Goal: Information Seeking & Learning: Learn about a topic

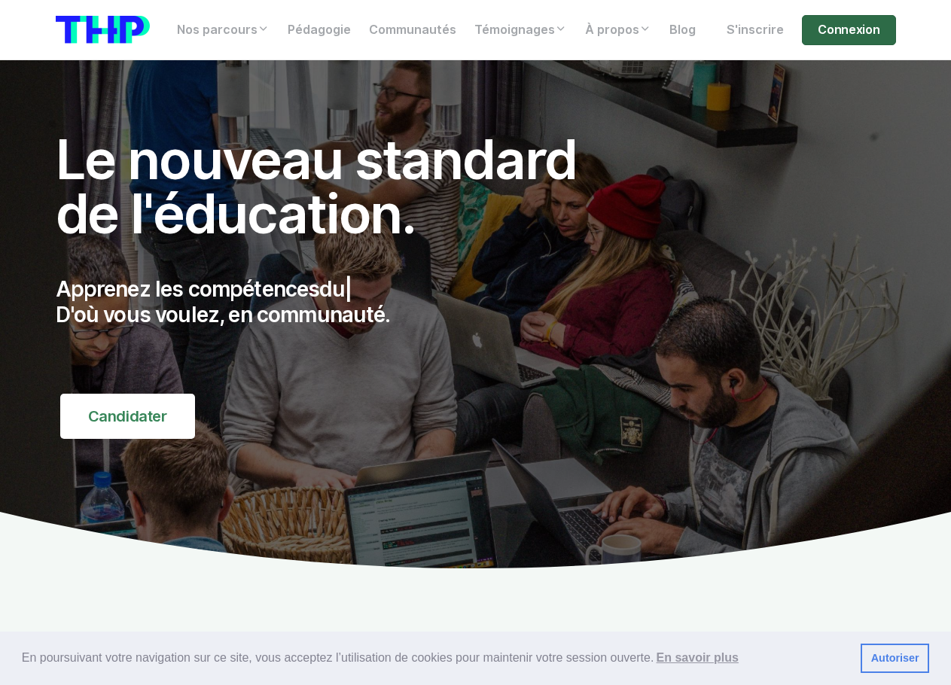
click at [848, 28] on link "Connexion" at bounding box center [848, 30] width 93 height 30
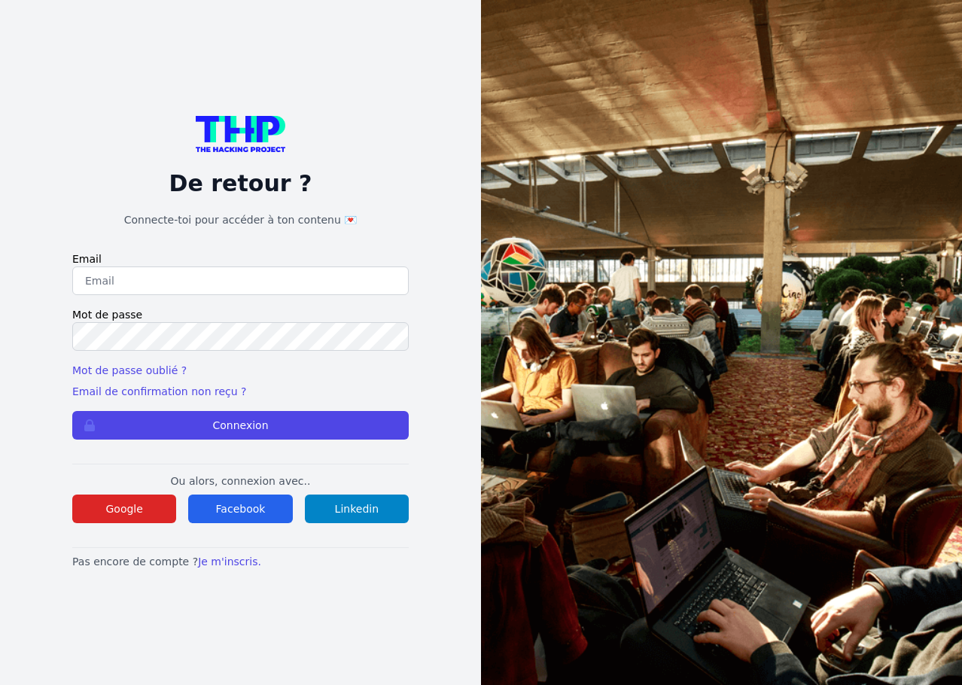
click at [217, 280] on input "email" at bounding box center [240, 281] width 337 height 29
type input "lucas.mrda@outlook.fr"
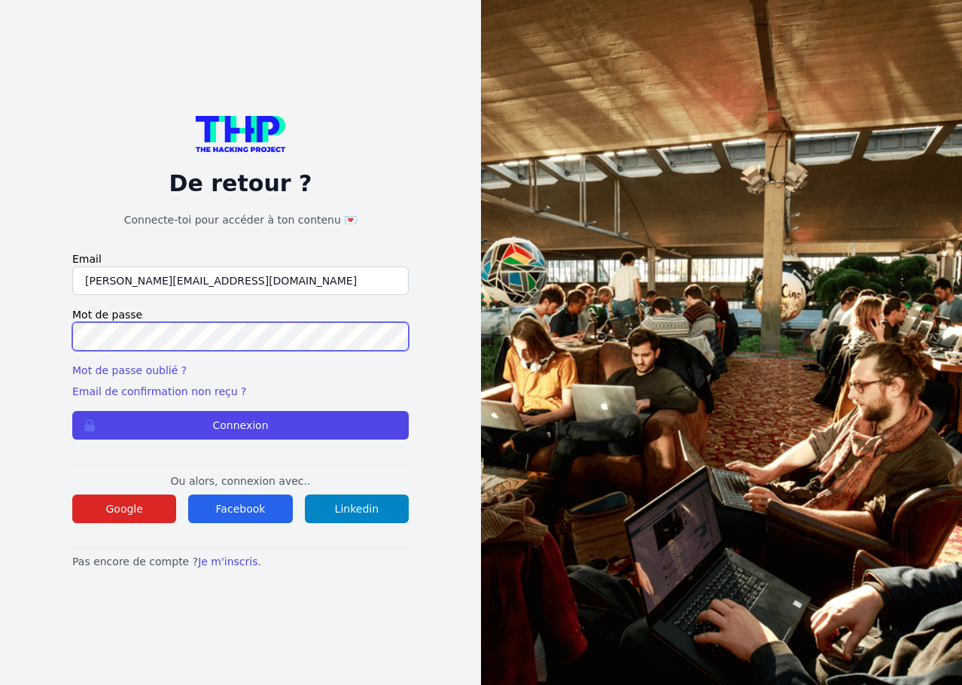
click at [72, 411] on button "Connexion" at bounding box center [240, 425] width 337 height 29
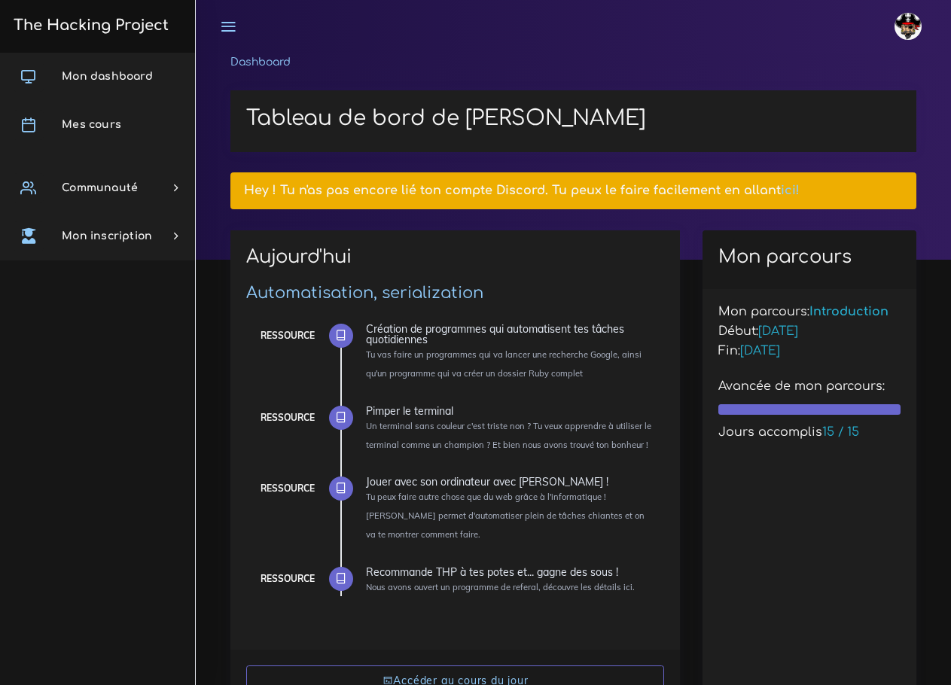
click at [782, 188] on link "ici!" at bounding box center [790, 191] width 19 height 14
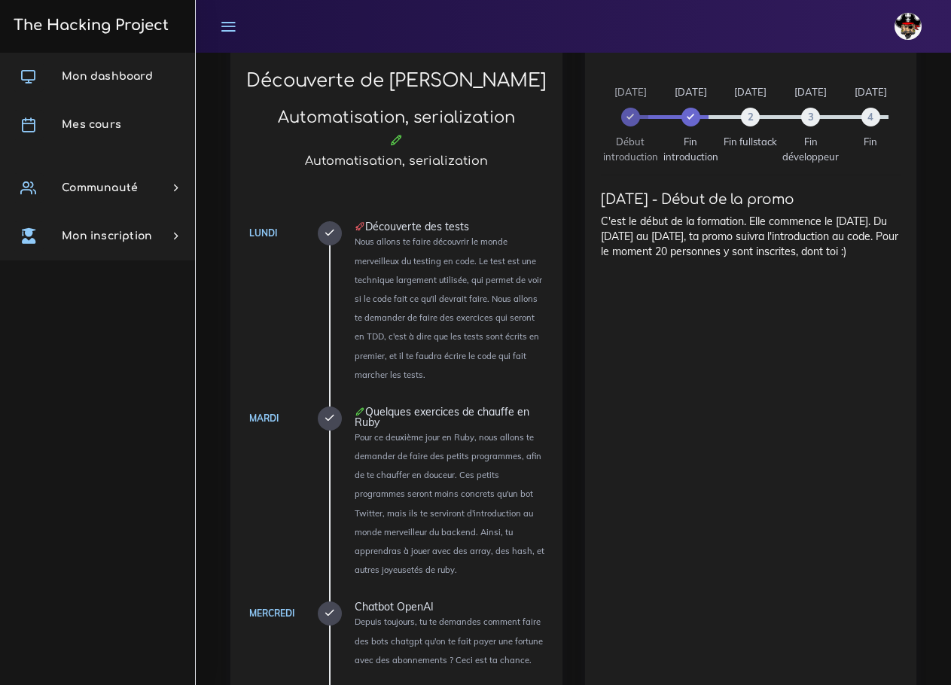
scroll to position [678, 0]
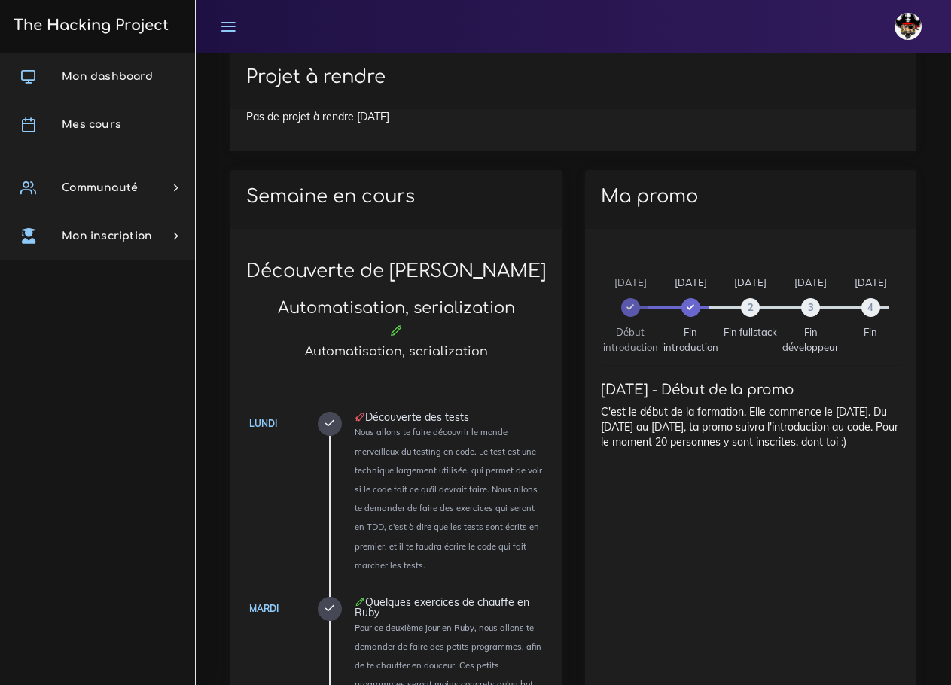
click at [90, 32] on h3 "The Hacking Project" at bounding box center [89, 25] width 160 height 17
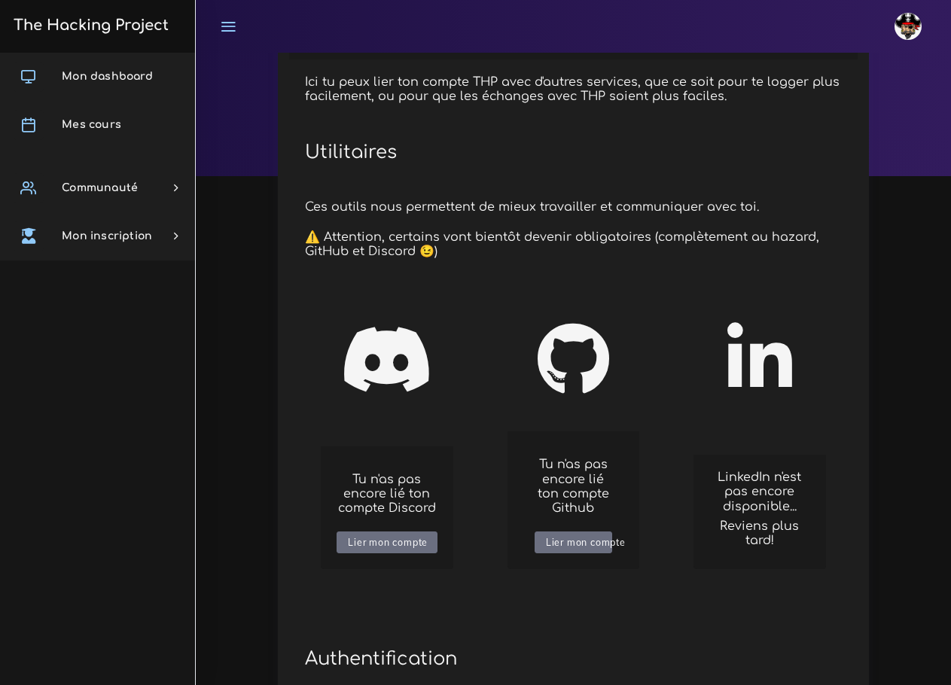
scroll to position [151, 0]
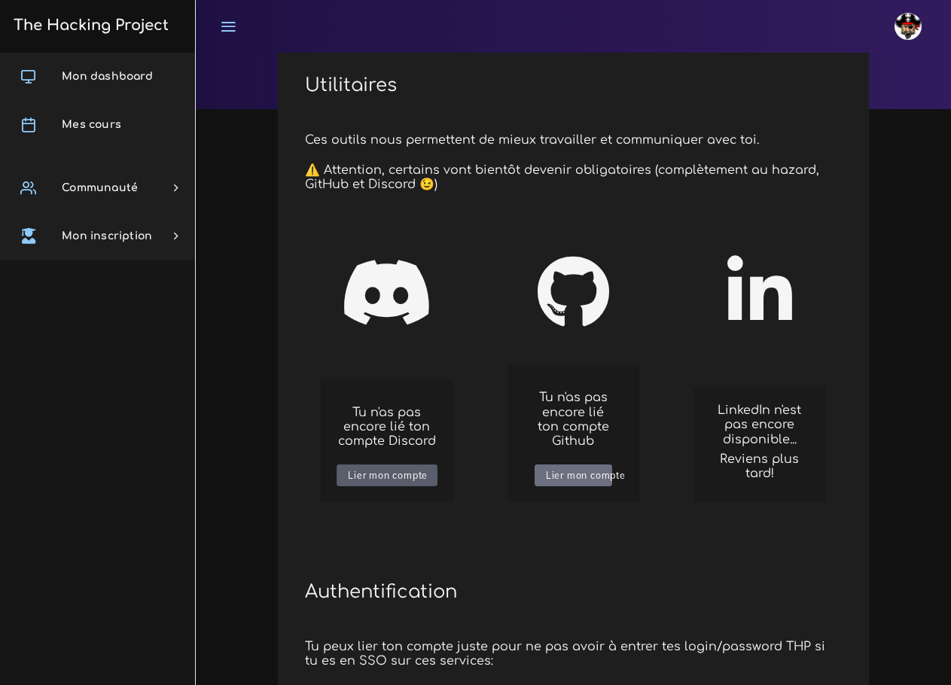
click at [397, 476] on div "Lier mon compte" at bounding box center [388, 475] width 80 height 11
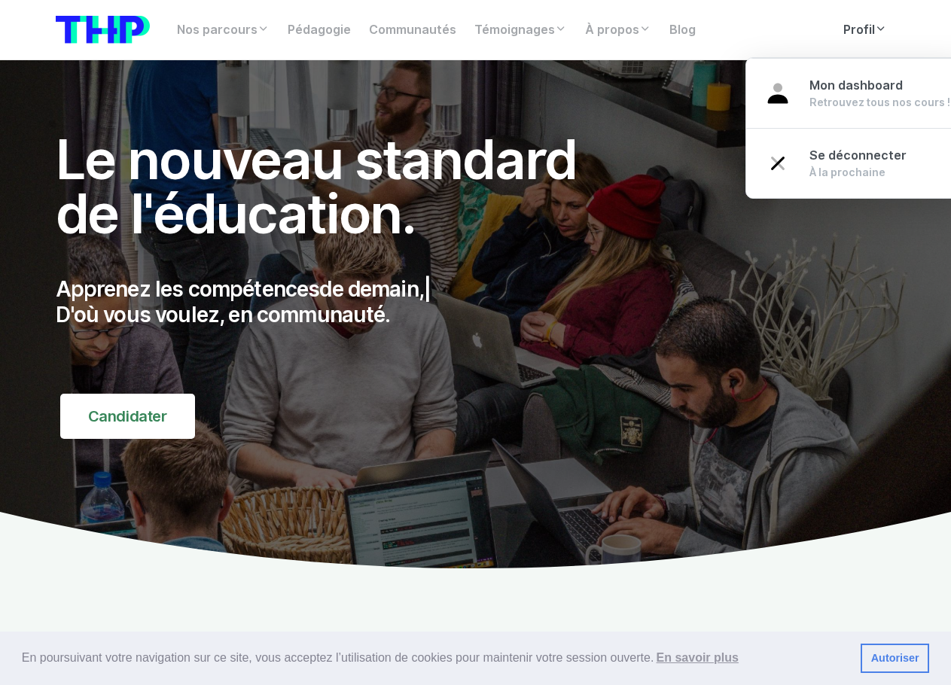
click at [875, 25] on icon at bounding box center [881, 29] width 12 height 12
click at [853, 33] on link "Profil" at bounding box center [865, 30] width 62 height 30
drag, startPoint x: 851, startPoint y: 29, endPoint x: 849, endPoint y: 41, distance: 12.3
click at [851, 29] on link "Profil" at bounding box center [865, 30] width 62 height 30
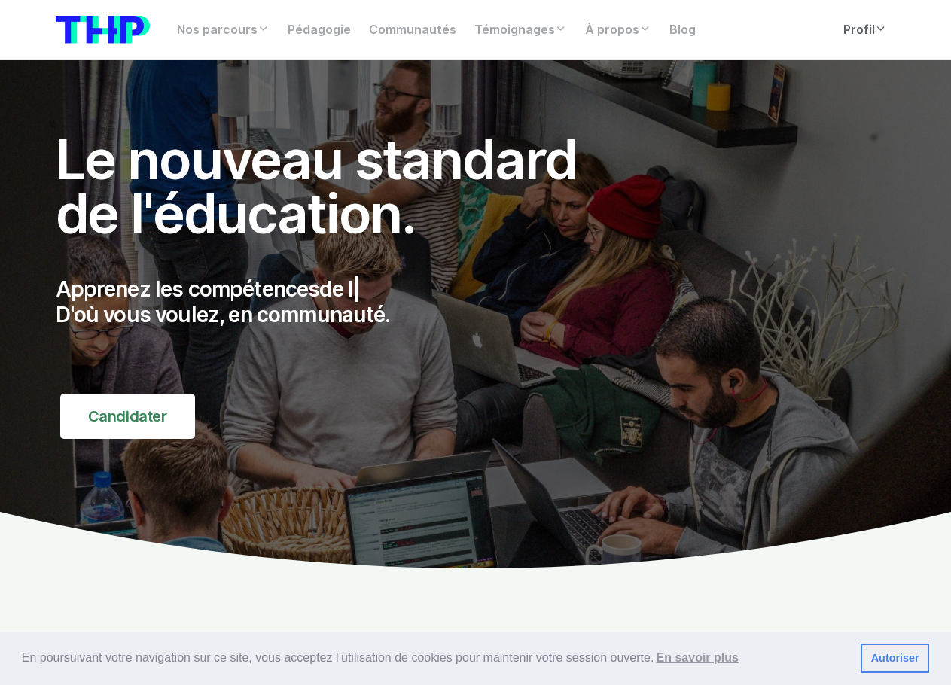
click at [859, 23] on link "Profil" at bounding box center [865, 30] width 62 height 30
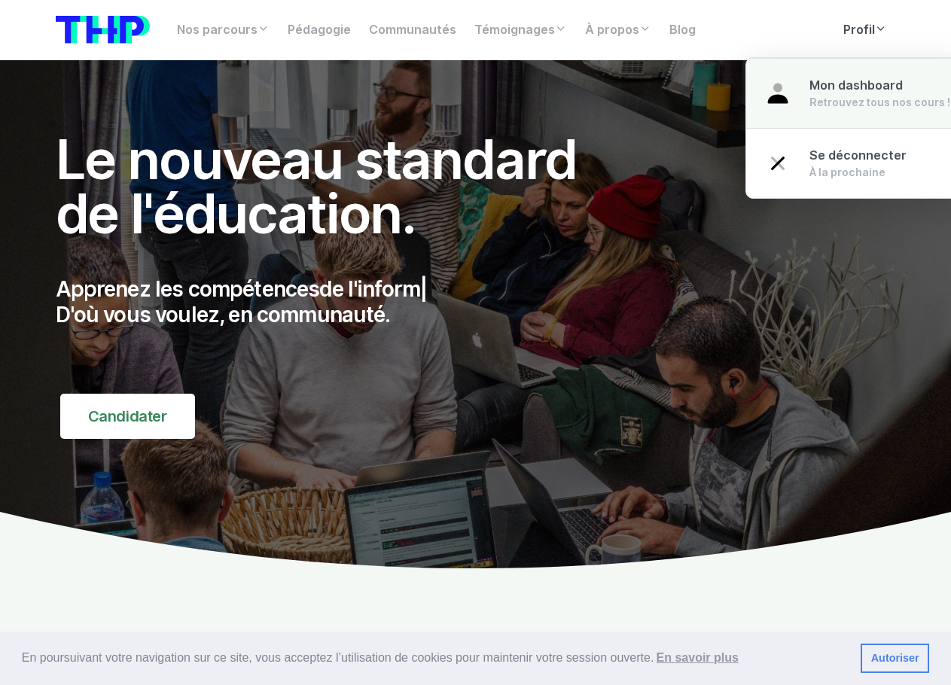
click at [861, 92] on span "Mon dashboard" at bounding box center [856, 85] width 93 height 14
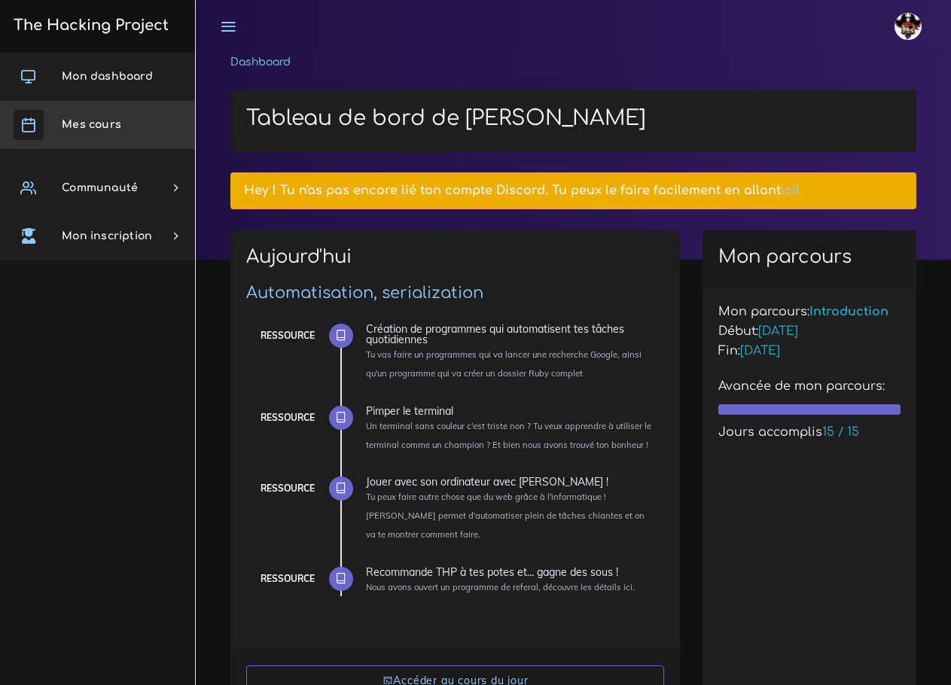
click at [92, 123] on span "Mes cours" at bounding box center [91, 124] width 59 height 11
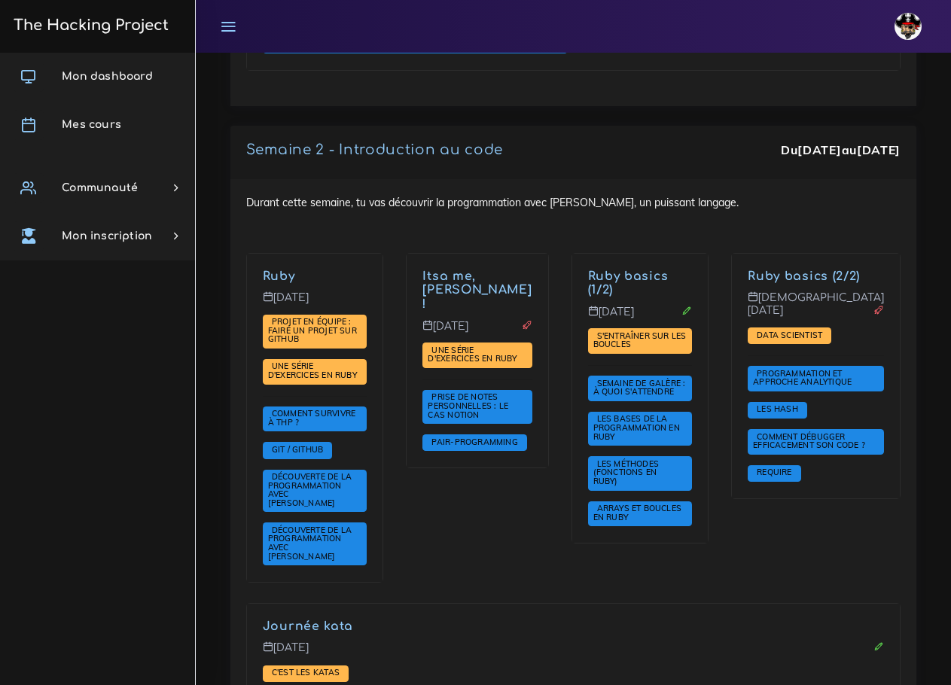
scroll to position [1130, 0]
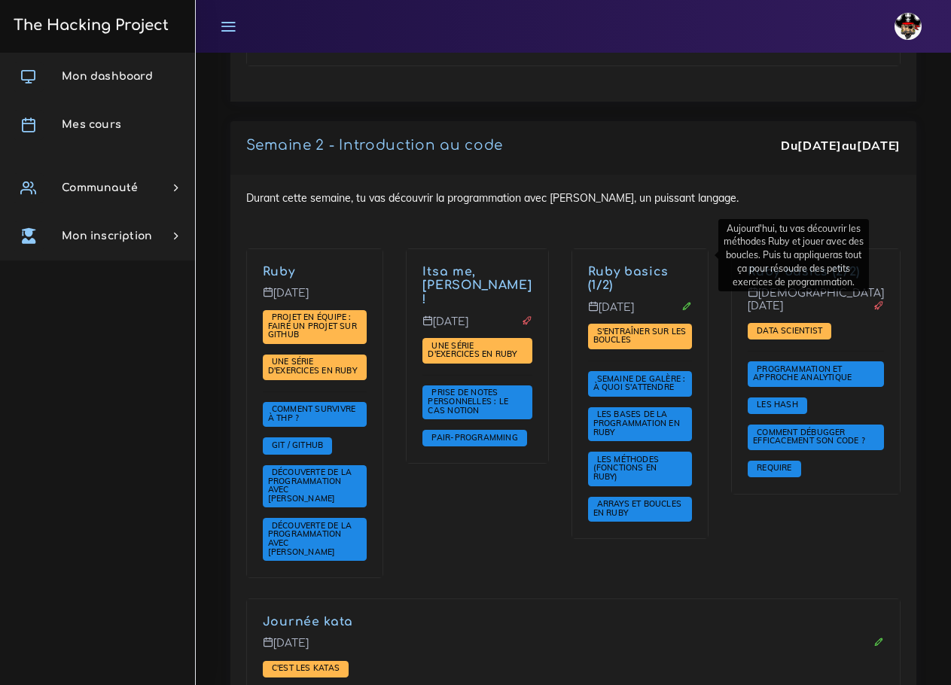
click at [669, 265] on link "Ruby basics (1/2)" at bounding box center [628, 279] width 81 height 28
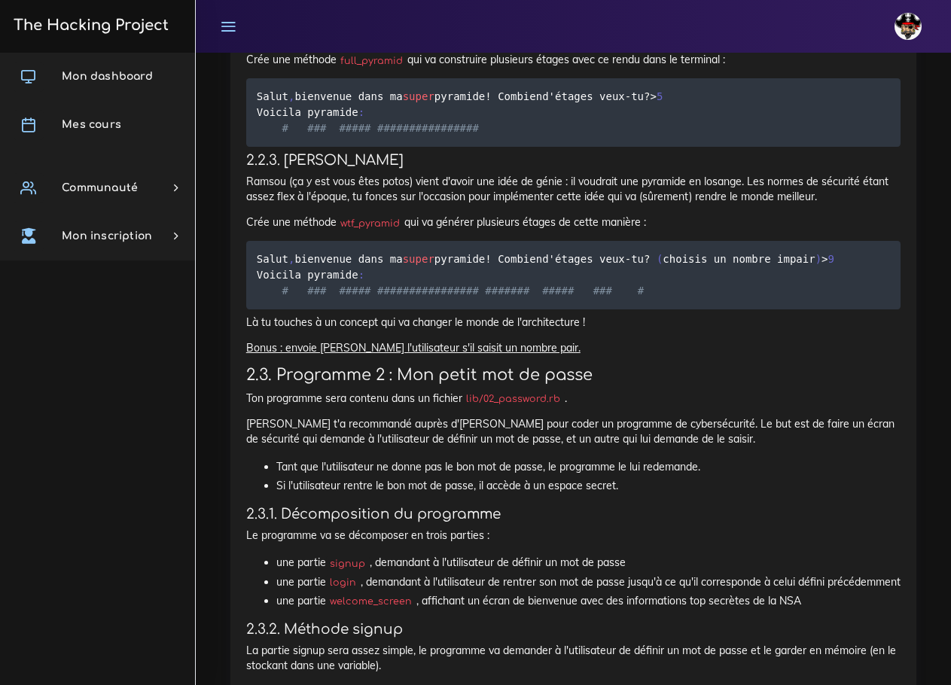
scroll to position [1958, 0]
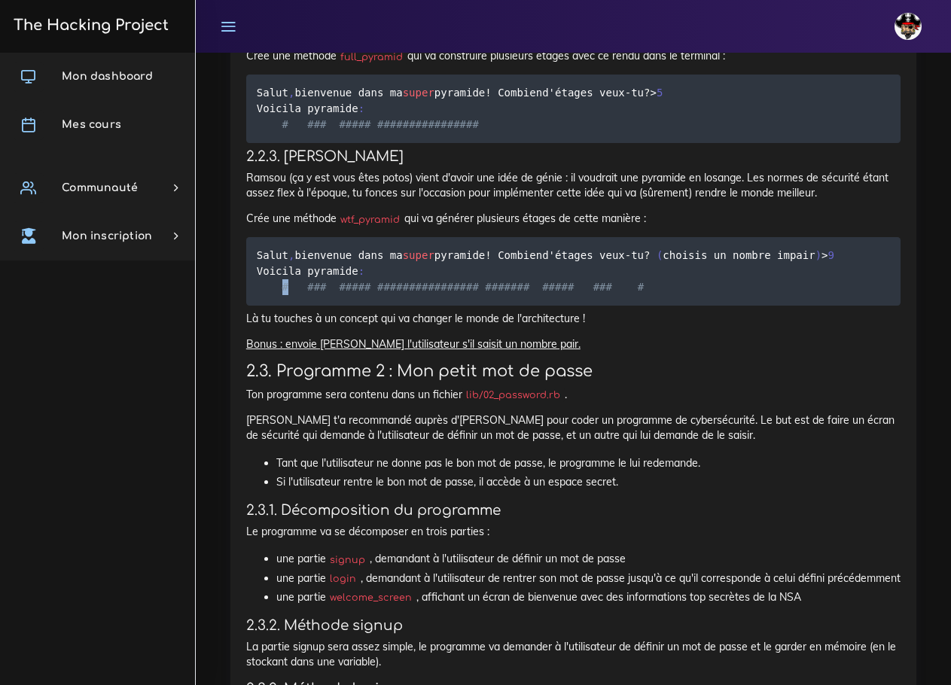
drag, startPoint x: 279, startPoint y: 428, endPoint x: 294, endPoint y: 432, distance: 15.5
click at [294, 306] on pre "Salut , bienvenue dans ma super pyramide ! Combien d'étages veux - tu ? ( chois…" at bounding box center [573, 271] width 654 height 69
drag, startPoint x: 275, startPoint y: 443, endPoint x: 309, endPoint y: 450, distance: 34.7
click at [309, 306] on pre "Salut , bienvenue dans ma super pyramide ! Combien d'étages veux - tu ? ( chois…" at bounding box center [573, 271] width 654 height 69
click at [307, 306] on pre "Salut , bienvenue dans ma super pyramide ! Combien d'étages veux - tu ? ( chois…" at bounding box center [573, 271] width 654 height 69
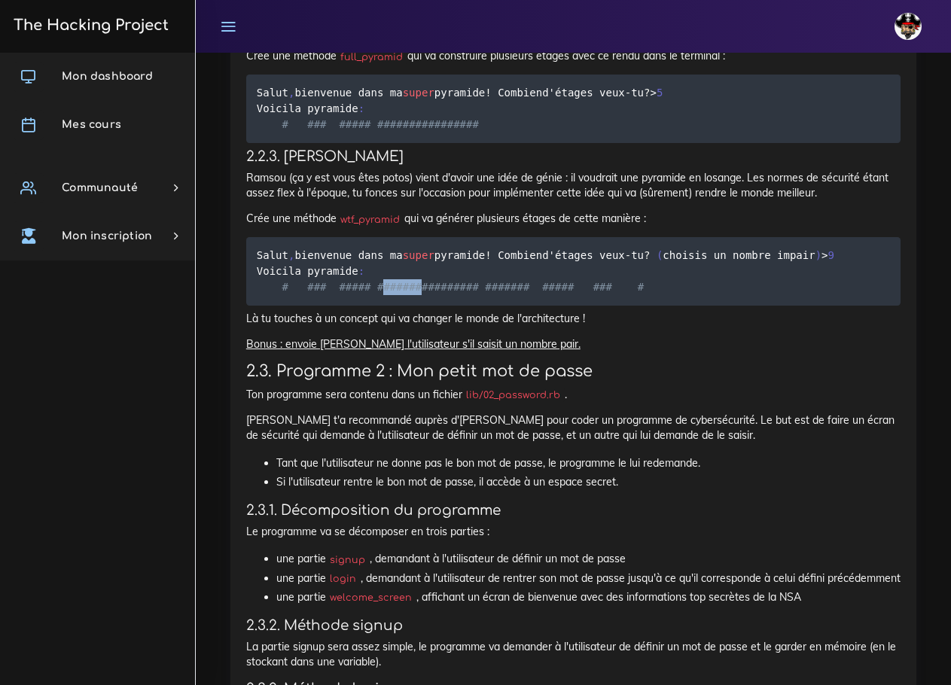
drag, startPoint x: 267, startPoint y: 475, endPoint x: 325, endPoint y: 475, distance: 57.2
click at [325, 306] on pre "Salut , bienvenue dans ma super pyramide ! Combien d'étages veux - tu ? ( chois…" at bounding box center [573, 271] width 654 height 69
drag, startPoint x: 263, startPoint y: 488, endPoint x: 321, endPoint y: 488, distance: 58.0
click at [321, 306] on pre "Salut , bienvenue dans ma super pyramide ! Combien d'étages veux - tu ? ( chois…" at bounding box center [573, 271] width 654 height 69
drag, startPoint x: 276, startPoint y: 507, endPoint x: 329, endPoint y: 508, distance: 53.5
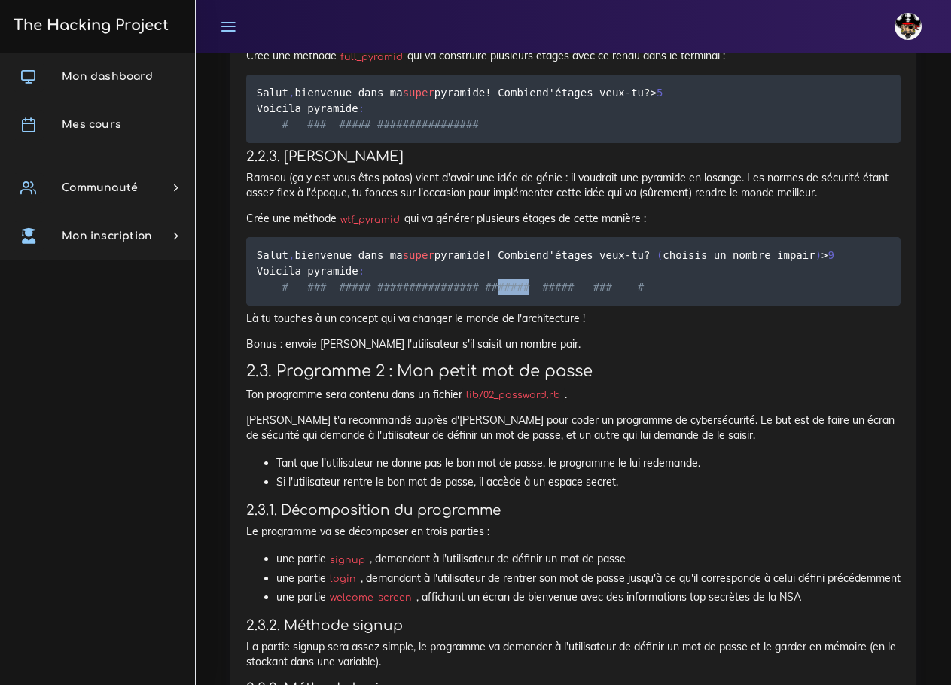
click at [329, 306] on pre "Salut , bienvenue dans ma super pyramide ! Combien d'étages veux - tu ? ( chois…" at bounding box center [573, 271] width 654 height 69
drag, startPoint x: 279, startPoint y: 520, endPoint x: 326, endPoint y: 519, distance: 47.4
click at [326, 306] on pre "Salut , bienvenue dans ma super pyramide ! Combien d'étages veux - tu ? ( chois…" at bounding box center [573, 271] width 654 height 69
drag, startPoint x: 279, startPoint y: 535, endPoint x: 328, endPoint y: 542, distance: 50.2
click at [328, 306] on pre "Salut , bienvenue dans ma super pyramide ! Combien d'étages veux - tu ? ( chois…" at bounding box center [573, 271] width 654 height 69
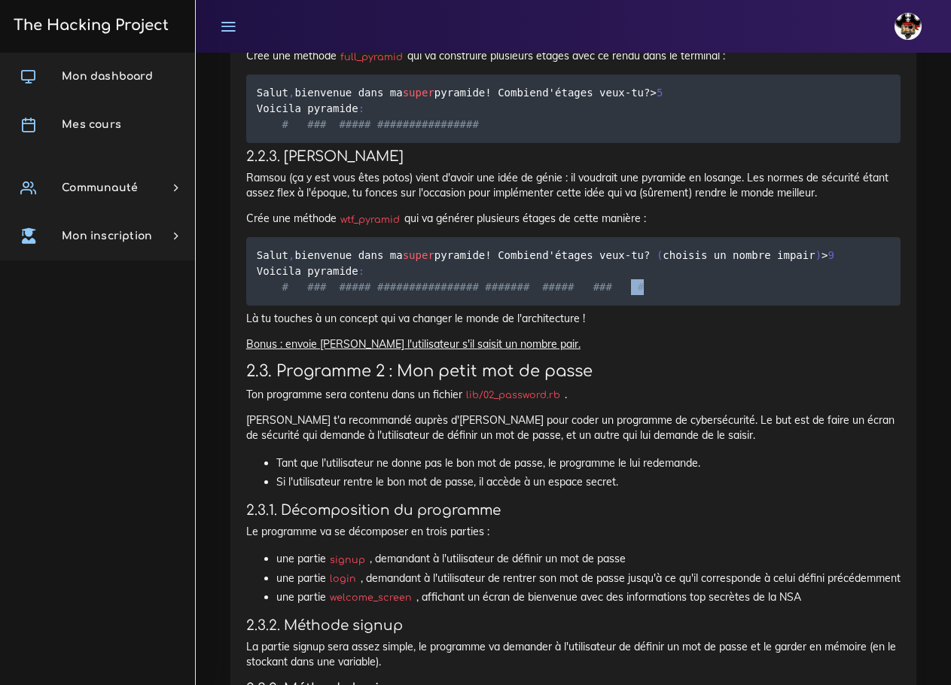
drag, startPoint x: 282, startPoint y: 554, endPoint x: 347, endPoint y: 548, distance: 65.0
click at [347, 306] on pre "Salut , bienvenue dans ma super pyramide ! Combien d'étages veux - tu ? ( chois…" at bounding box center [573, 271] width 654 height 69
drag, startPoint x: 246, startPoint y: 298, endPoint x: 740, endPoint y: 338, distance: 495.6
click at [740, 338] on div "S'entraîner sur les boucles Maintenant que tu as vu comment fonctionnent les ba…" at bounding box center [573, 255] width 654 height 2550
copy div "Ramsou (ça y est vous êtes potos) vient d'avoir une idée de génie : il voudrait…"
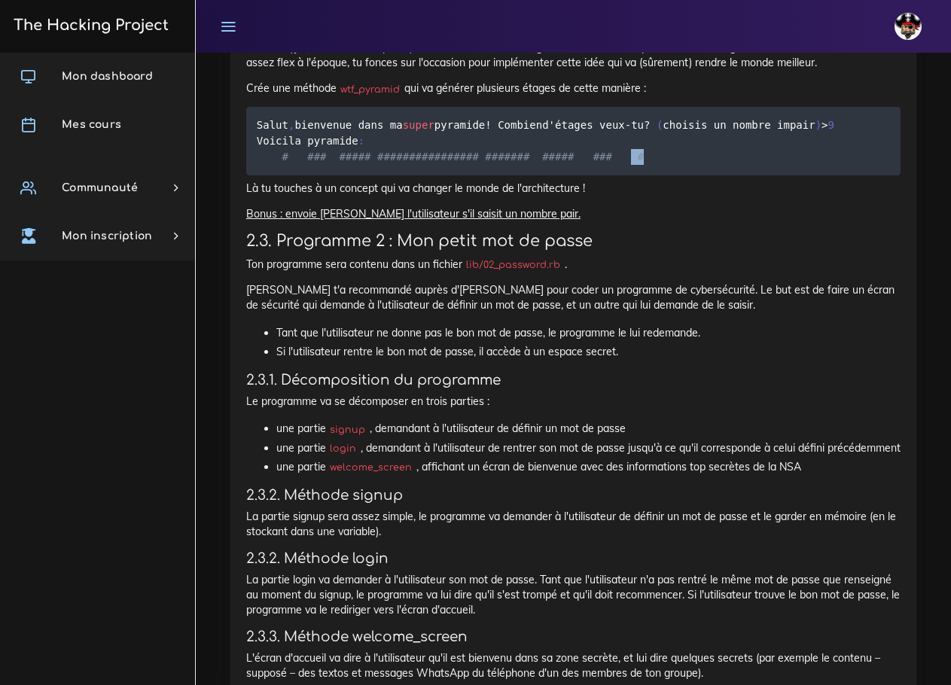
scroll to position [2349, 0]
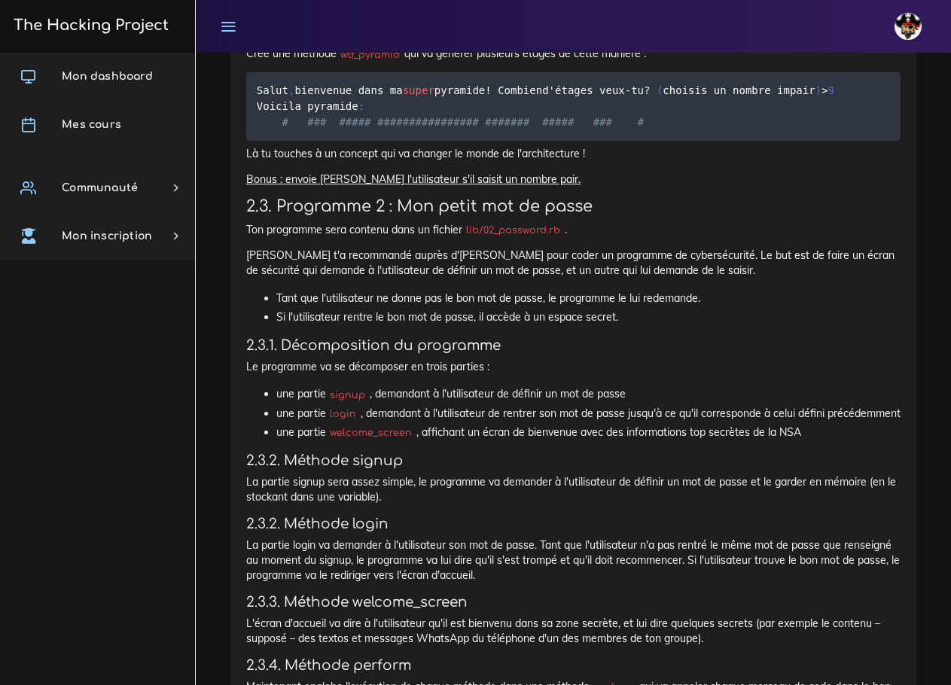
click at [288, 141] on pre "Salut , bienvenue dans ma super pyramide ! Combien d'étages veux - tu ? ( chois…" at bounding box center [573, 106] width 654 height 69
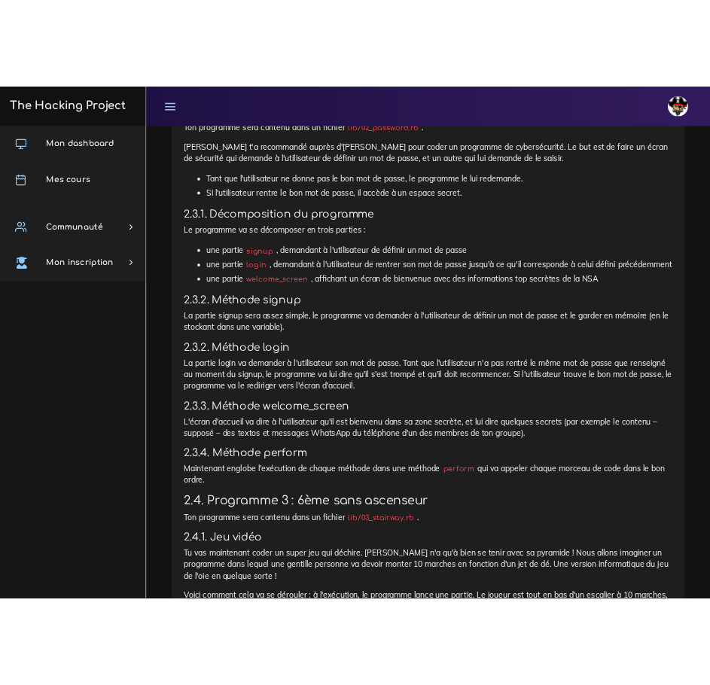
scroll to position [2424, 0]
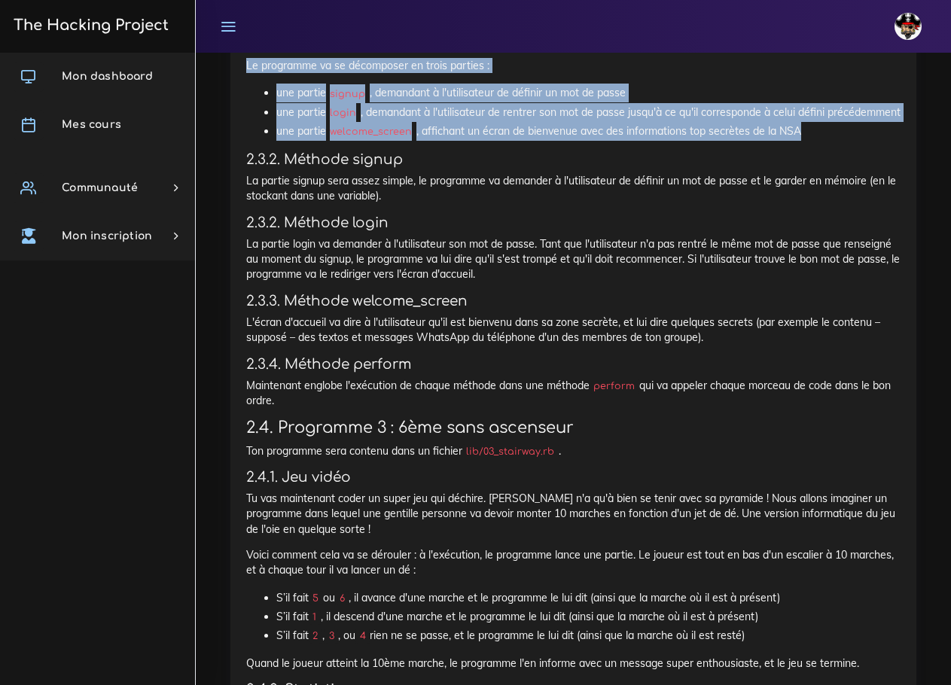
drag, startPoint x: 815, startPoint y: 420, endPoint x: 239, endPoint y: 331, distance: 582.9
copy div "Le programme va se décomposer en trois parties : une partie signup , demandant …"
click at [373, 141] on li "une partie welcome_screen , affichant un écran de bienvenue avec des informatio…" at bounding box center [588, 131] width 624 height 19
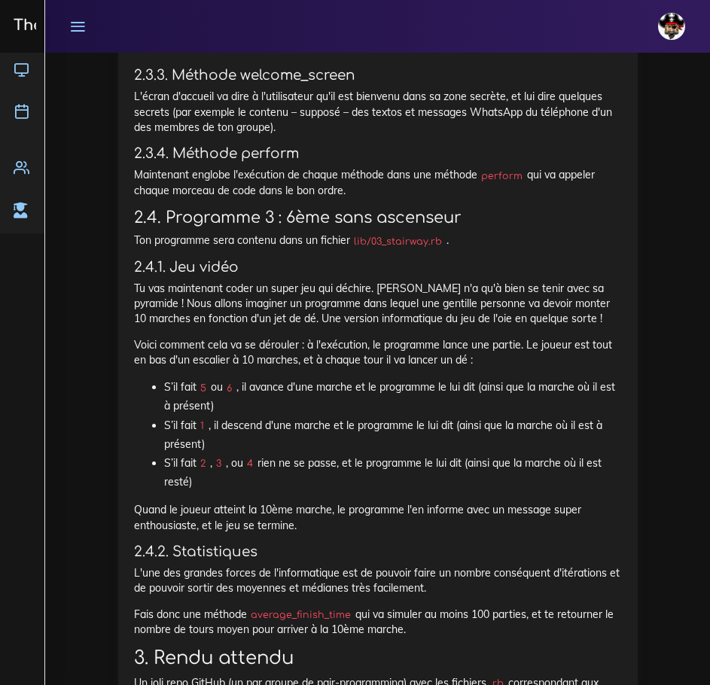
scroll to position [2862, 0]
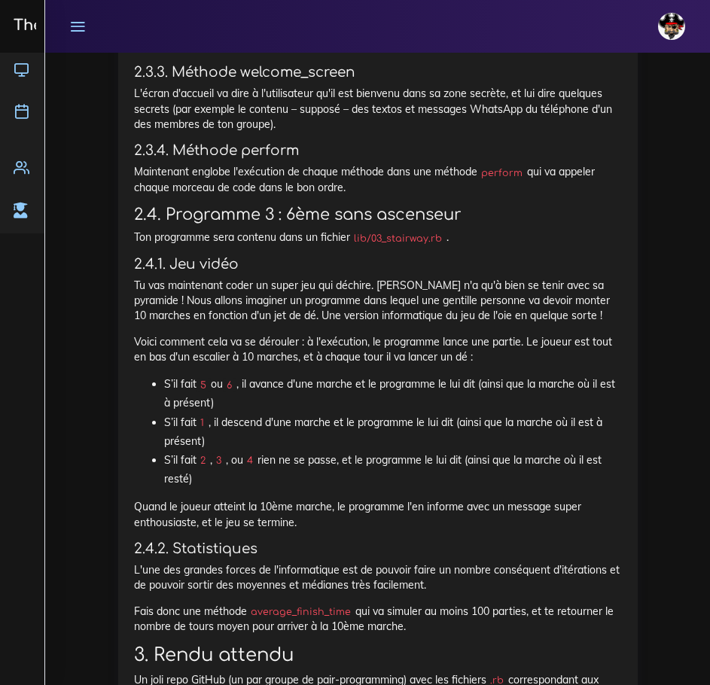
click at [186, 195] on p "Maintenant [PERSON_NAME] l'exécution de chaque méthode dans une méthode perform…" at bounding box center [378, 179] width 488 height 31
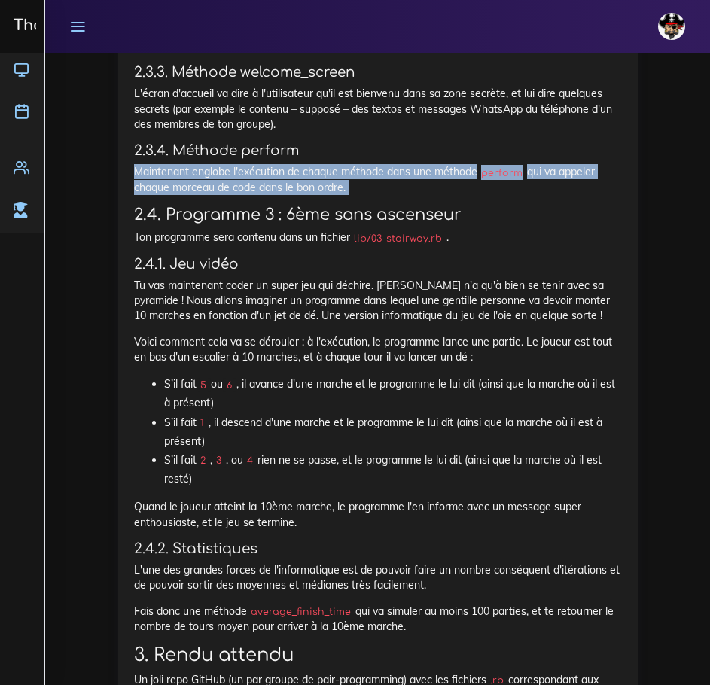
click at [186, 195] on p "Maintenant [PERSON_NAME] l'exécution de chaque méthode dans une méthode perform…" at bounding box center [378, 179] width 488 height 31
copy div "Maintenant [PERSON_NAME] l'exécution de chaque méthode dans une méthode perform…"
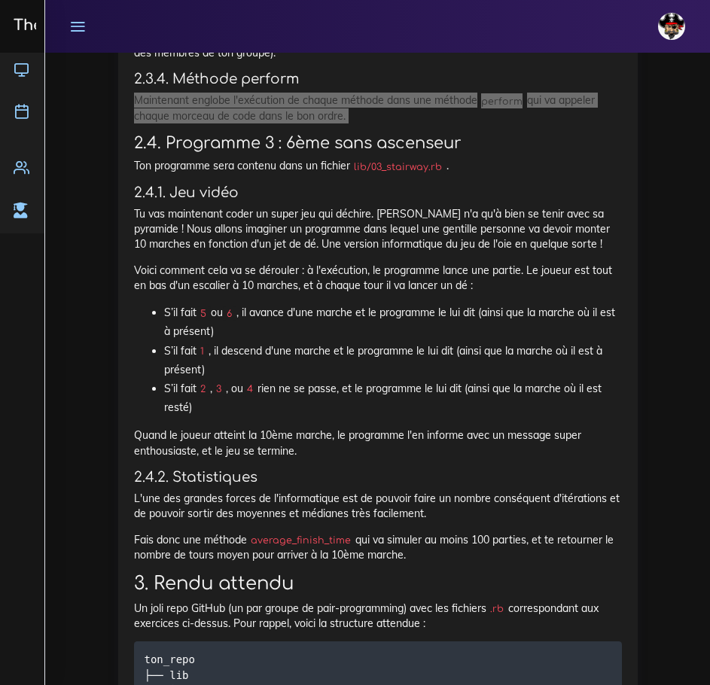
scroll to position [2937, 0]
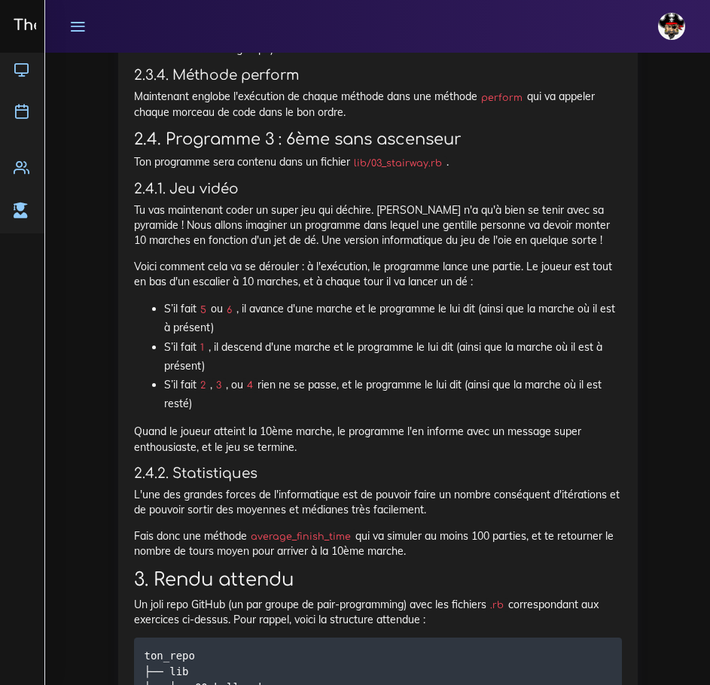
click at [546, 149] on h3 "2.4. Programme 3 : 6ème sans ascenseur" at bounding box center [378, 139] width 488 height 19
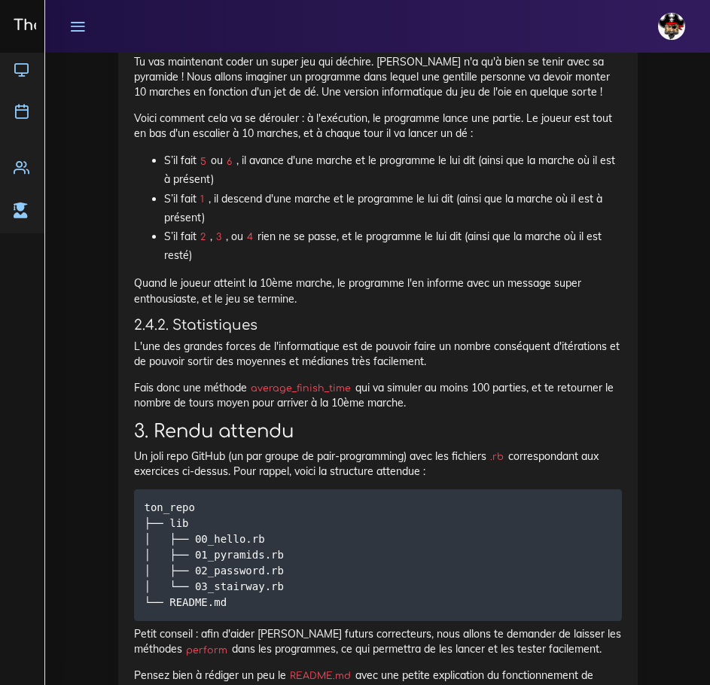
scroll to position [3088, 0]
